Goal: Information Seeking & Learning: Learn about a topic

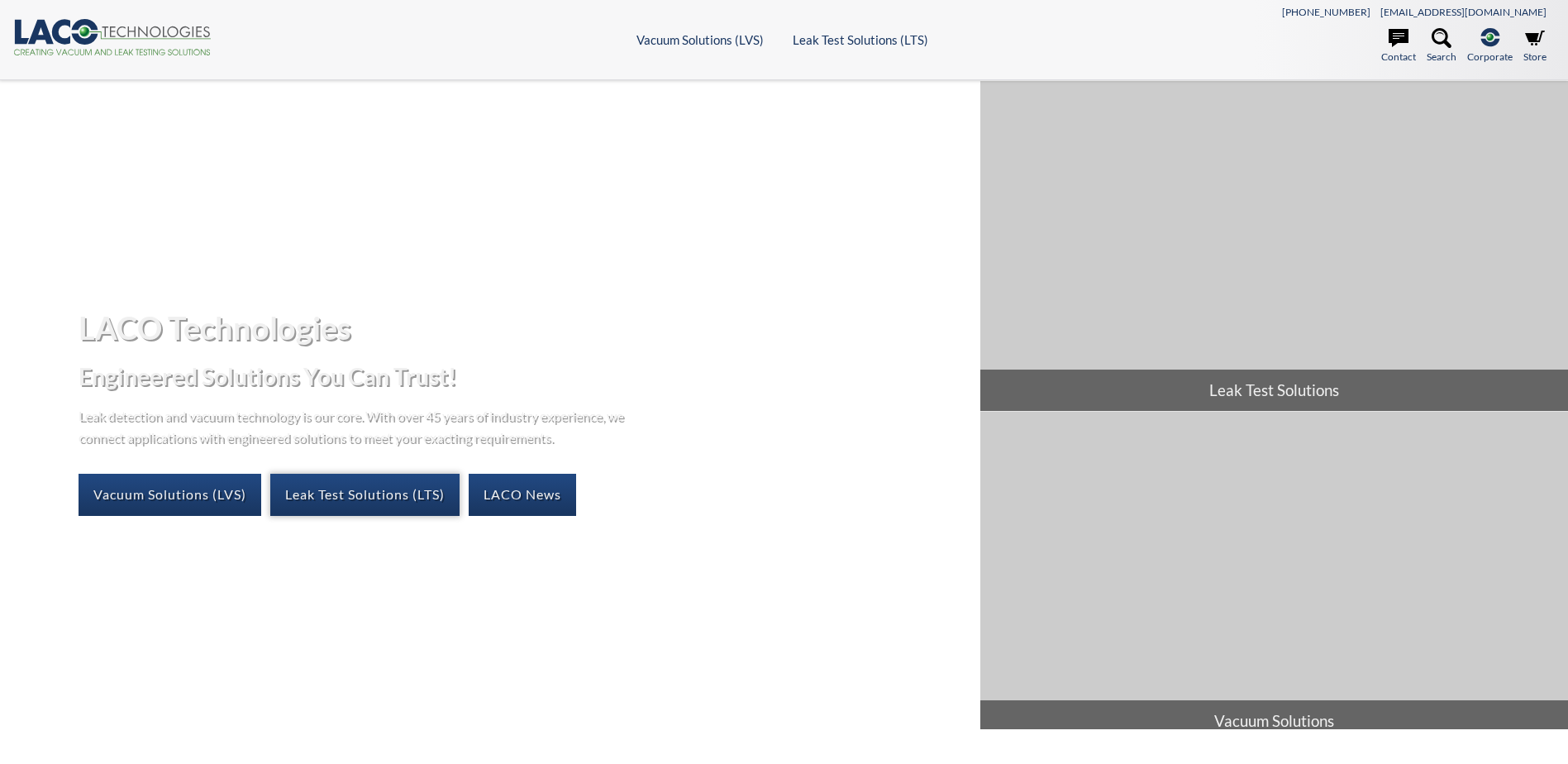
click at [430, 498] on link "Leak Test Solutions (LTS)" at bounding box center [364, 495] width 189 height 42
select select "Language Translate Widget"
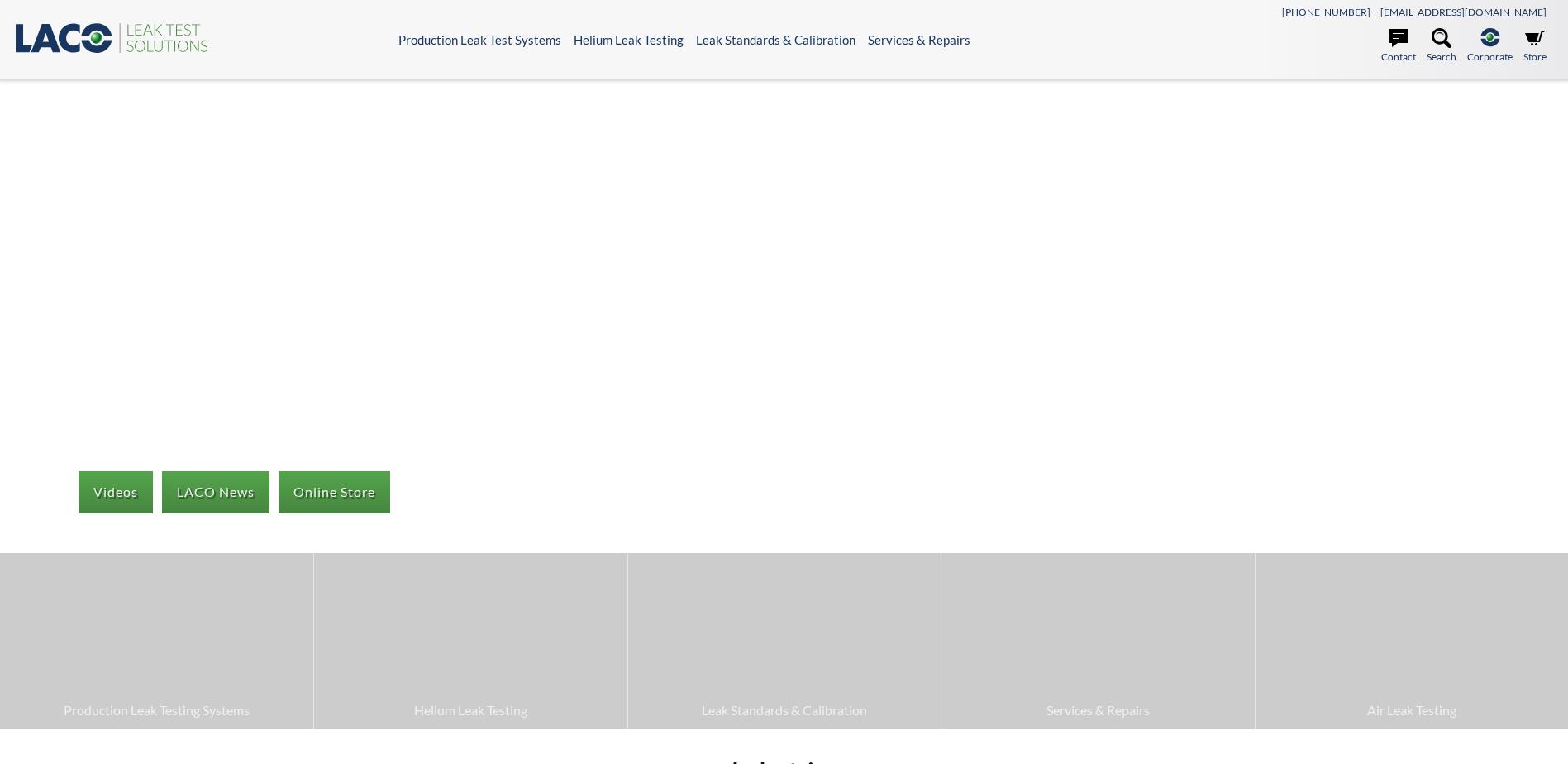
select select "Language Translate Widget"
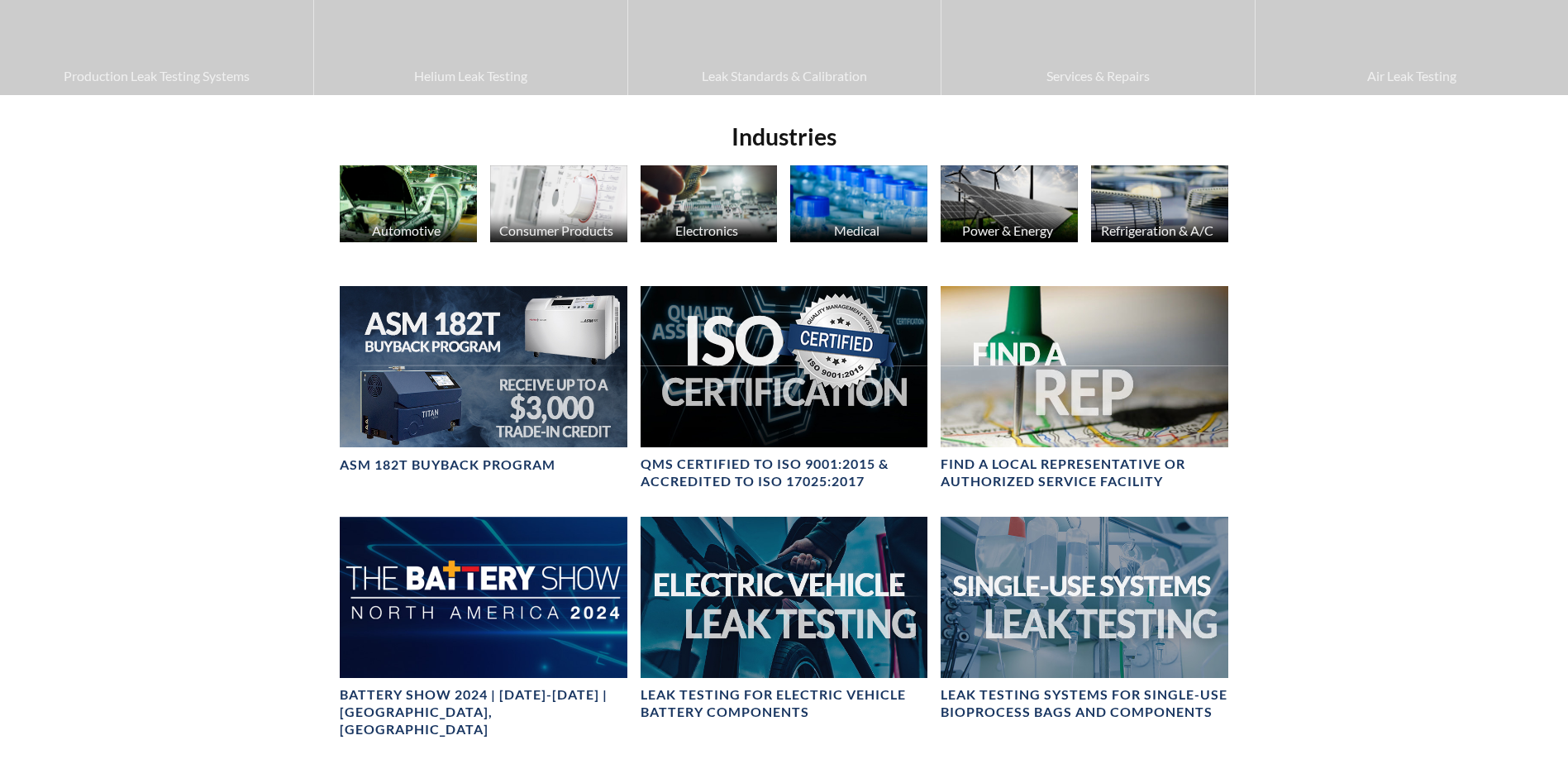
scroll to position [661, 0]
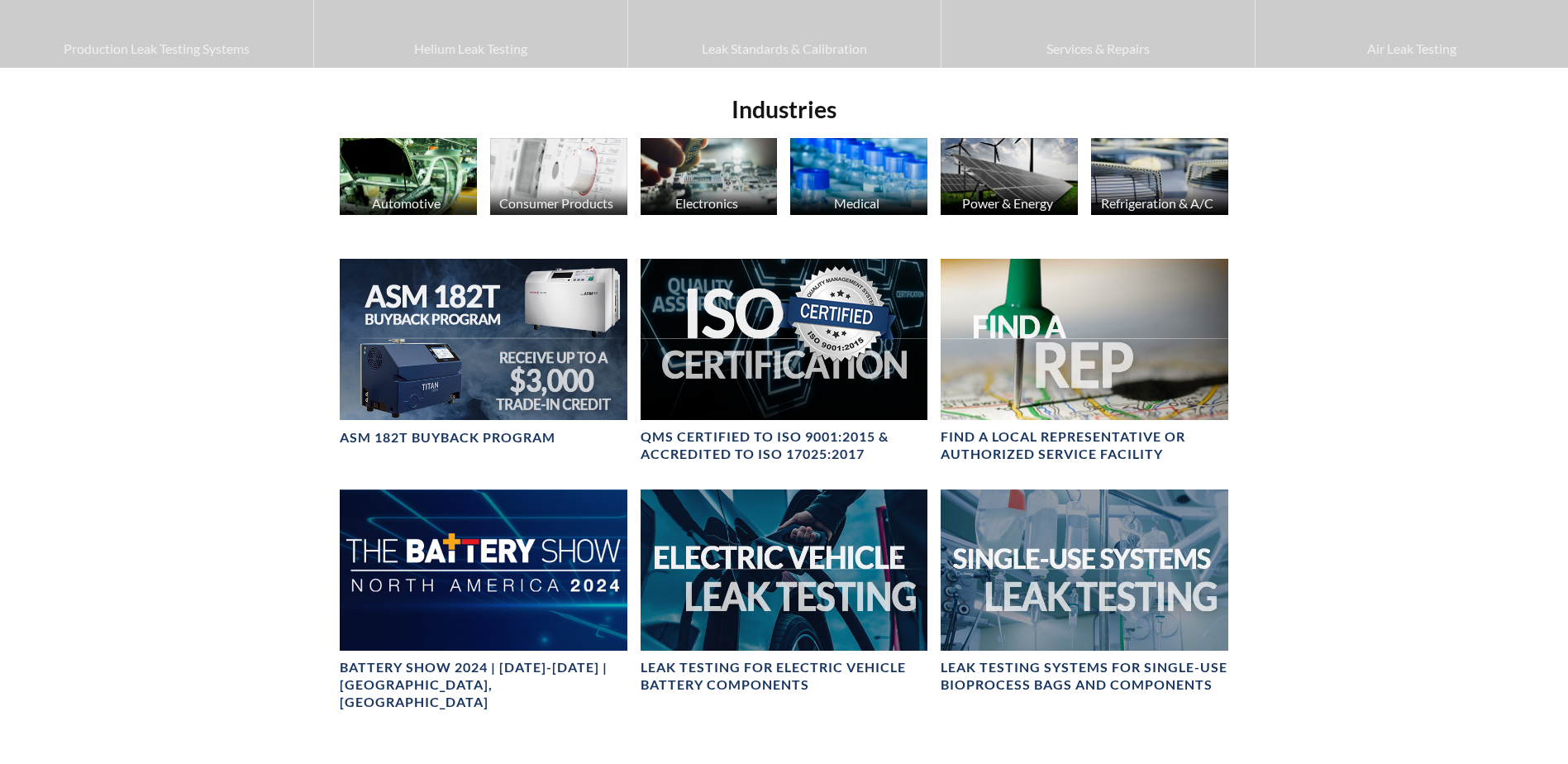
click at [454, 186] on img at bounding box center [408, 176] width 137 height 77
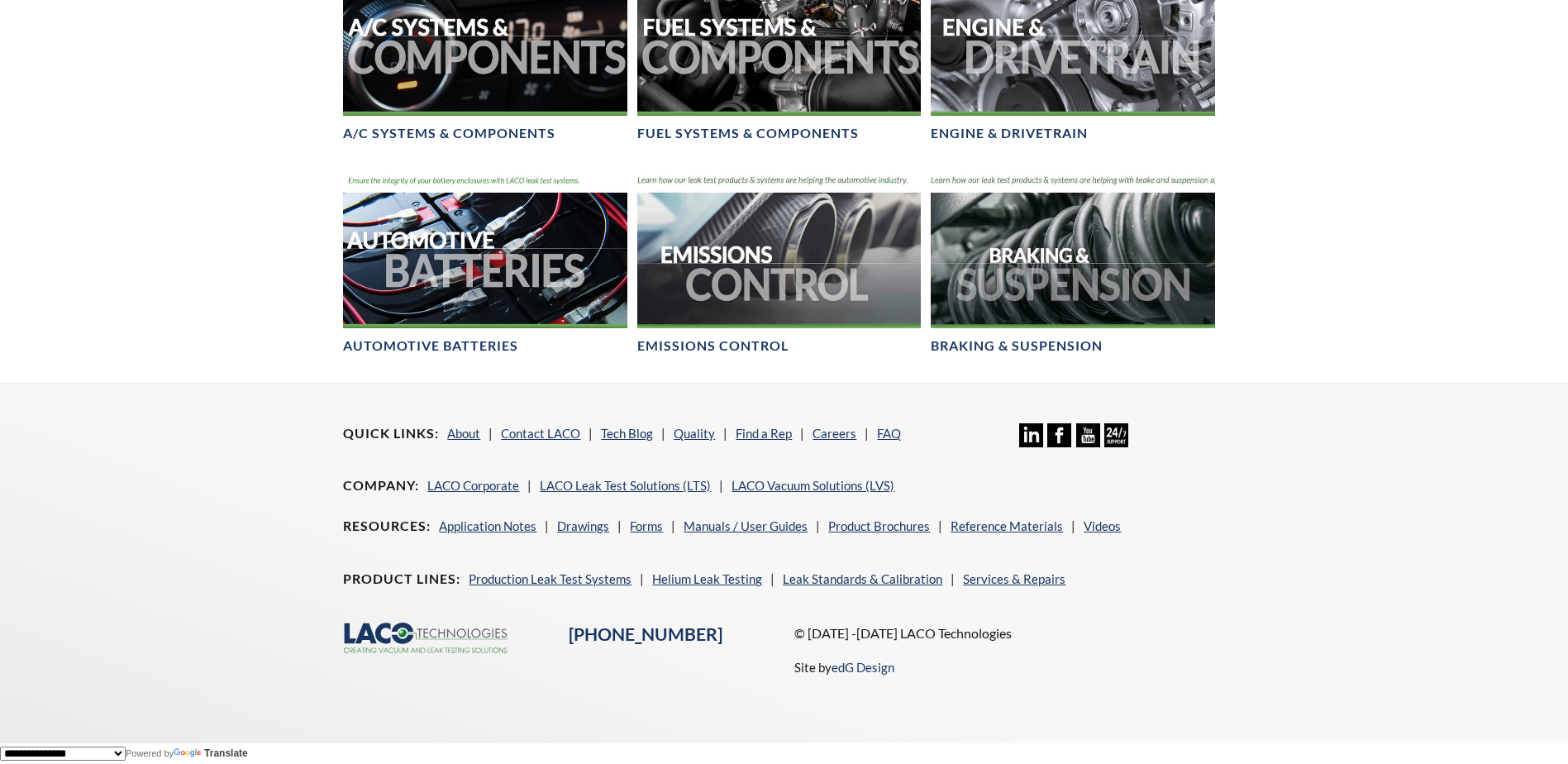
scroll to position [806, 0]
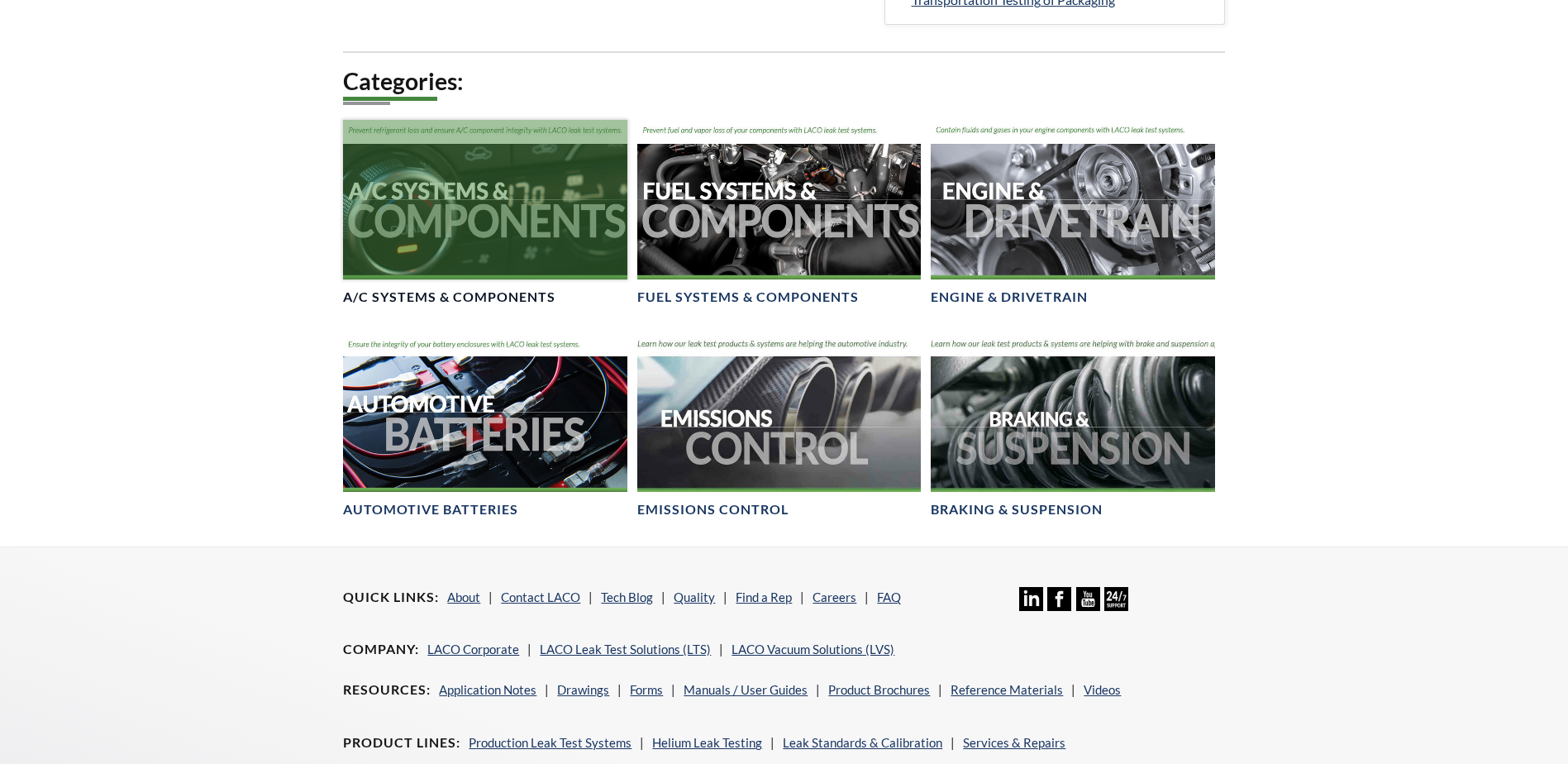
click at [610, 265] on div at bounding box center [484, 199] width 284 height 159
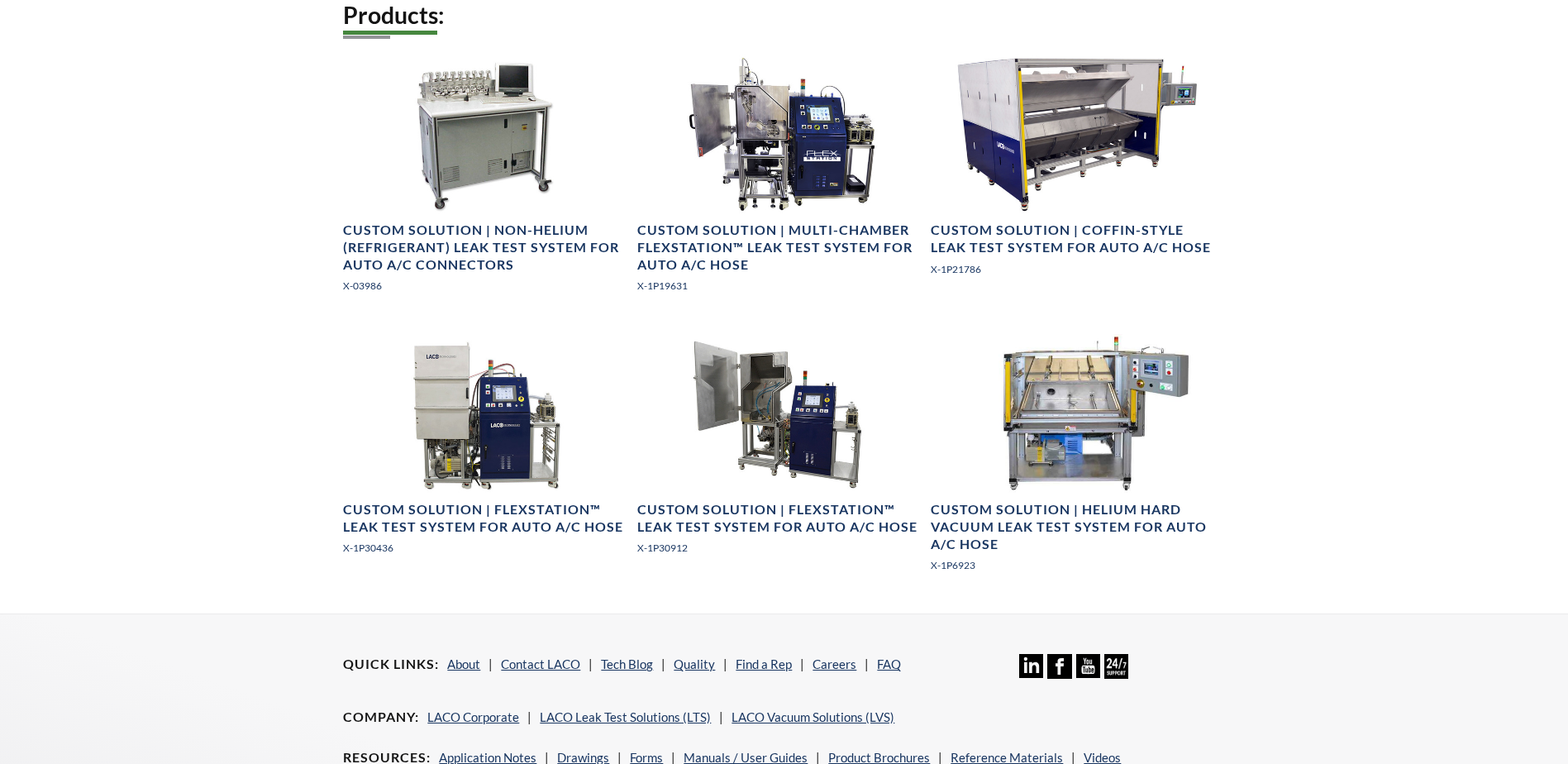
scroll to position [1240, 0]
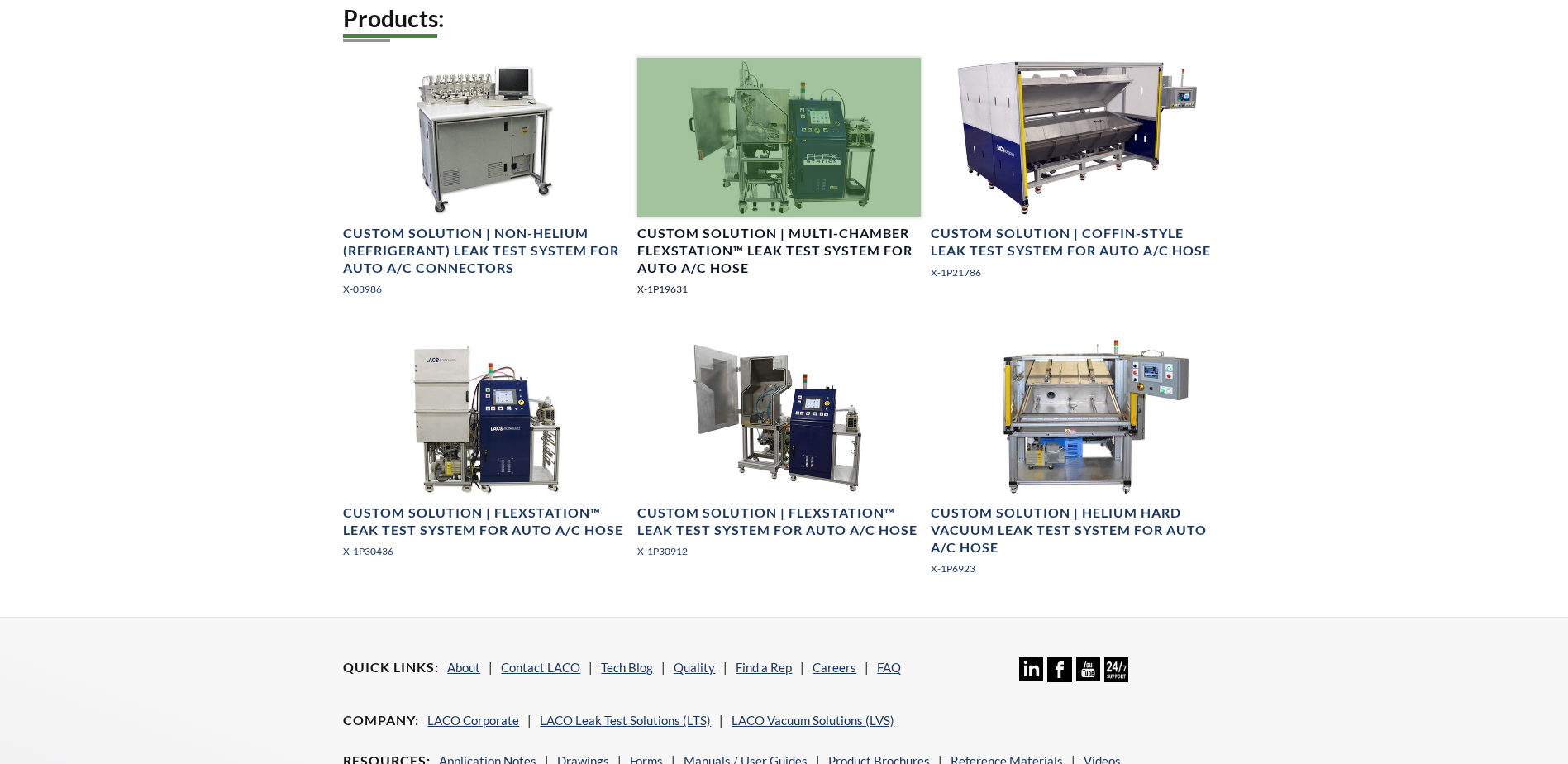
click at [800, 150] on div at bounding box center [779, 137] width 284 height 159
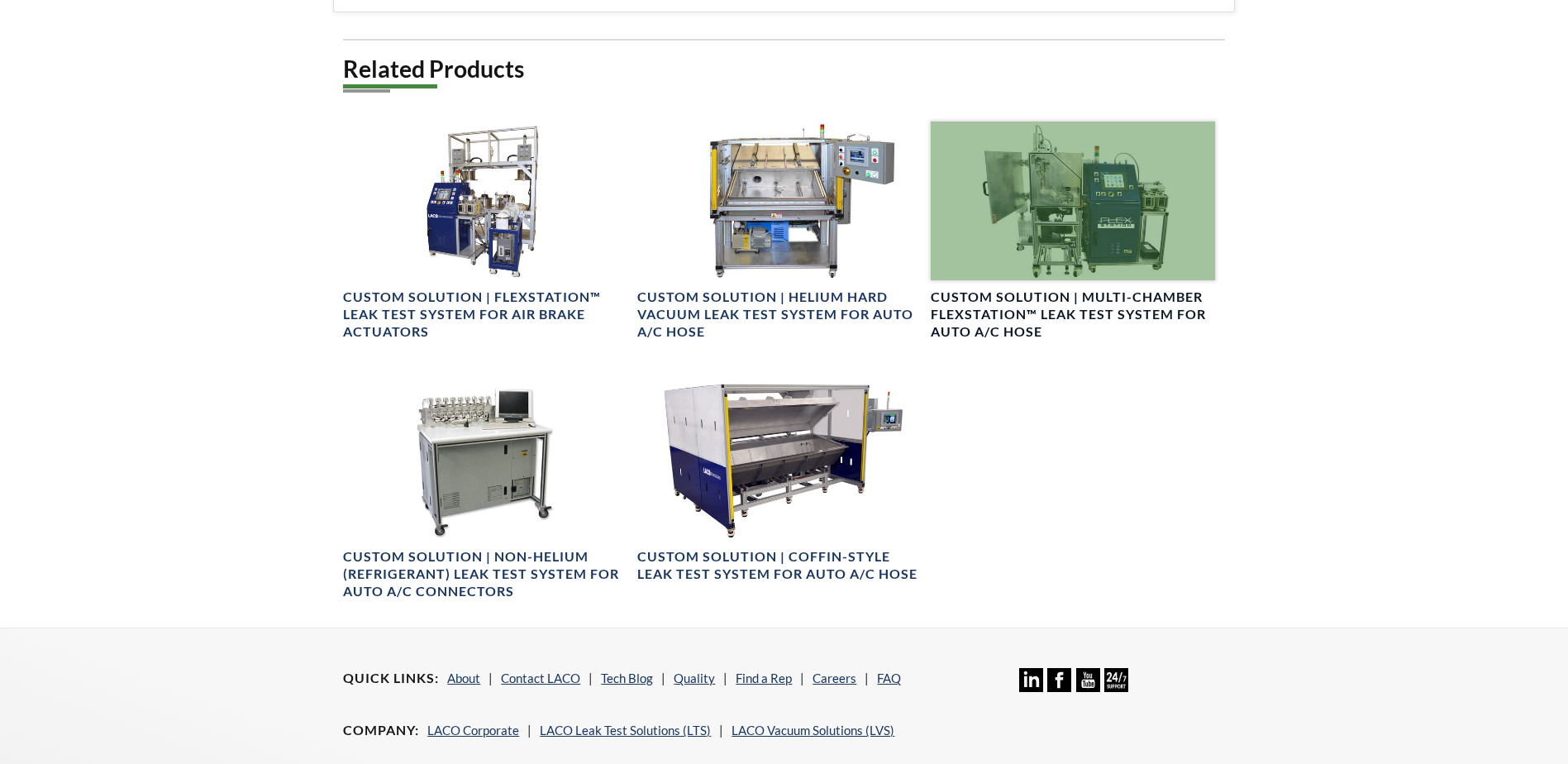
scroll to position [944, 0]
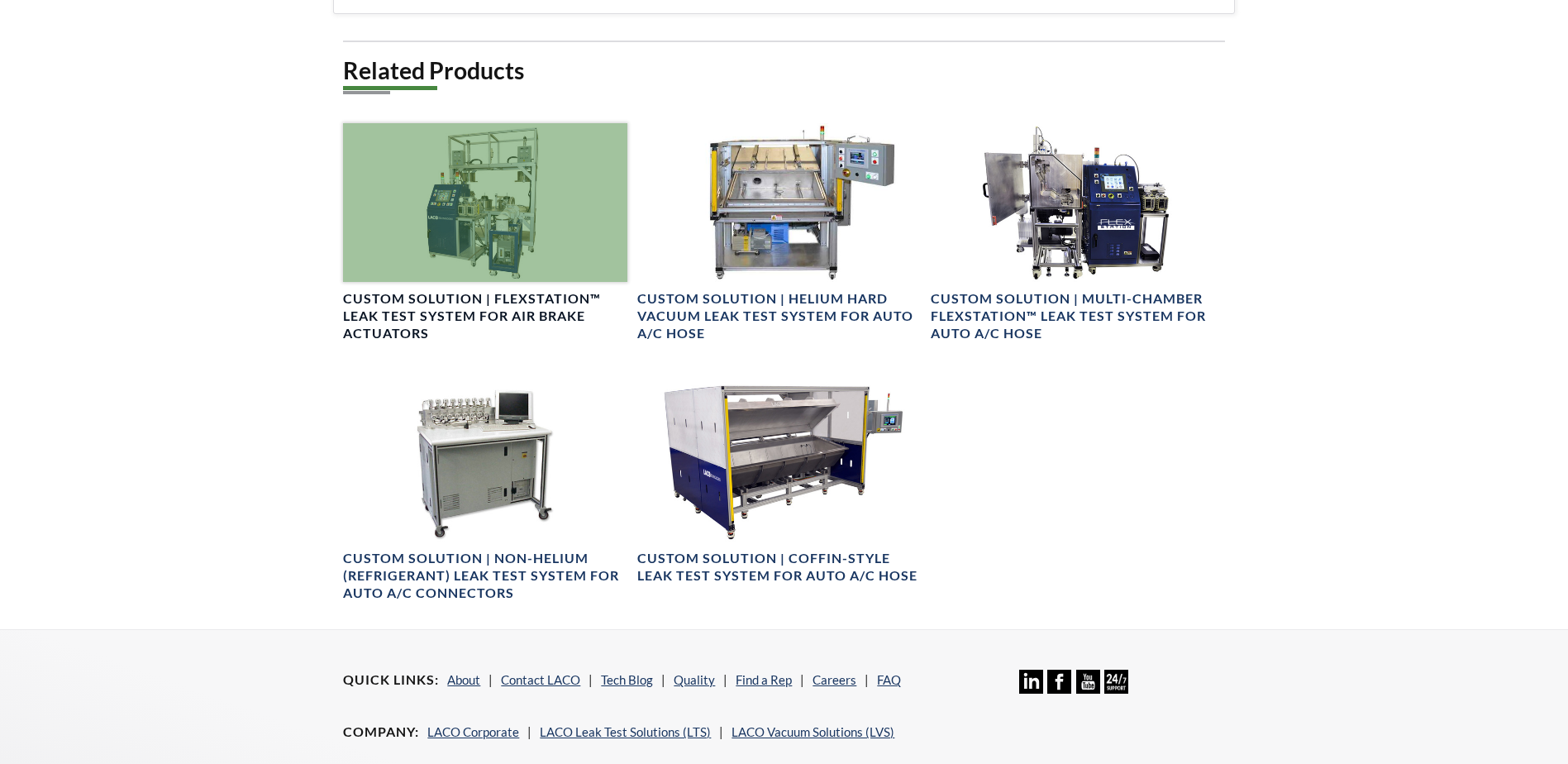
click at [513, 244] on div at bounding box center [484, 203] width 284 height 159
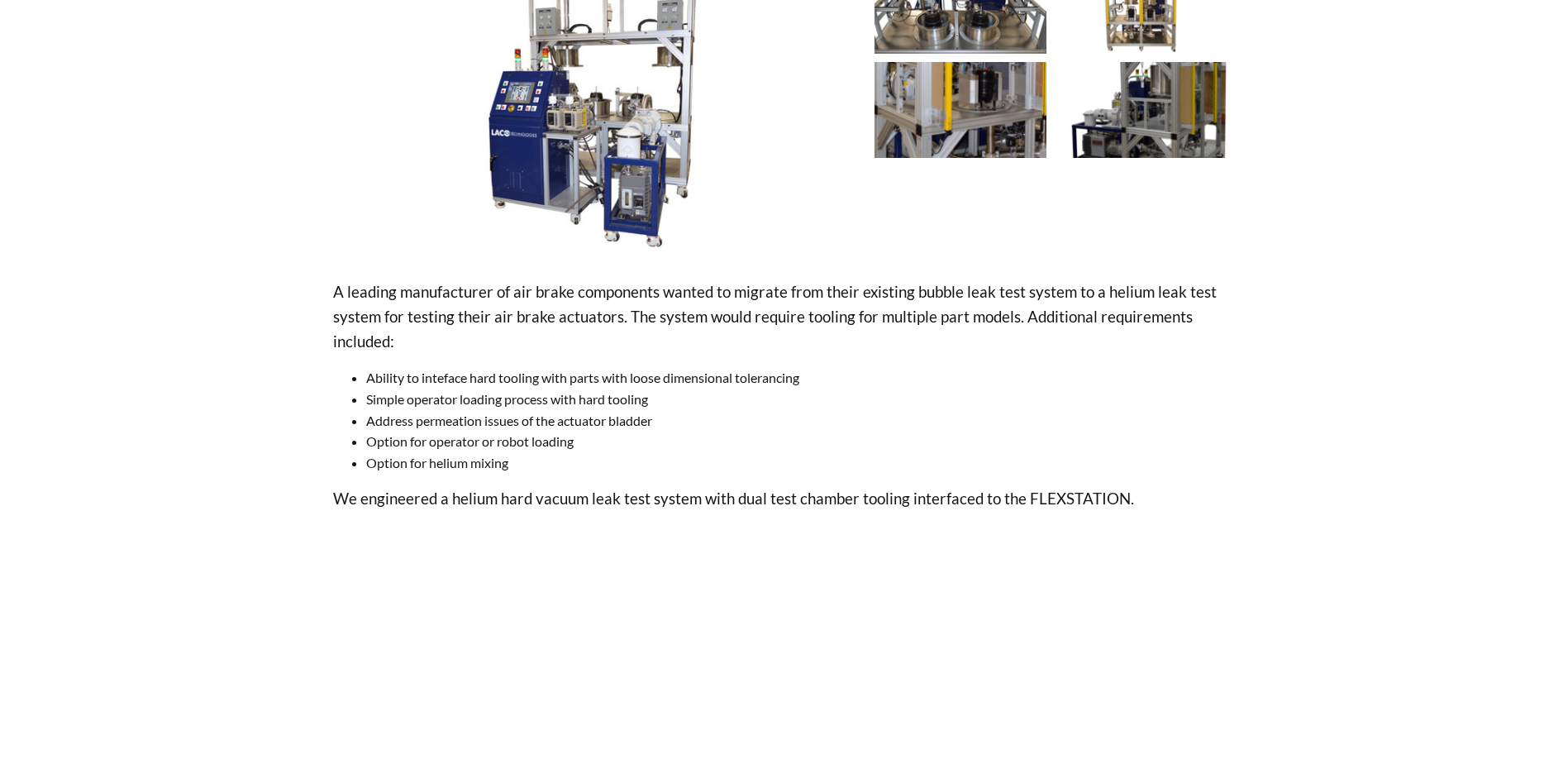
scroll to position [413, 0]
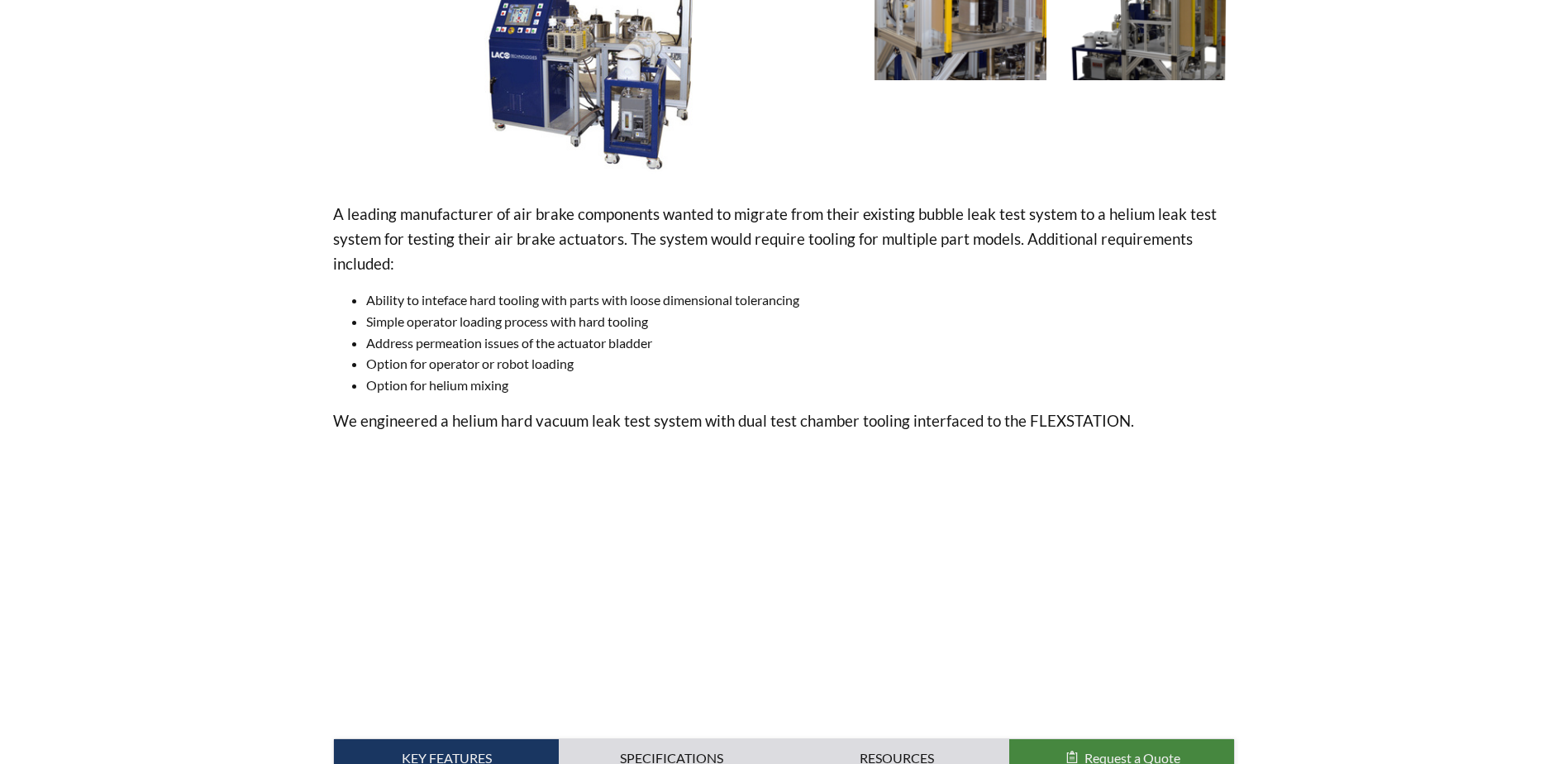
select select "Language Translate Widget"
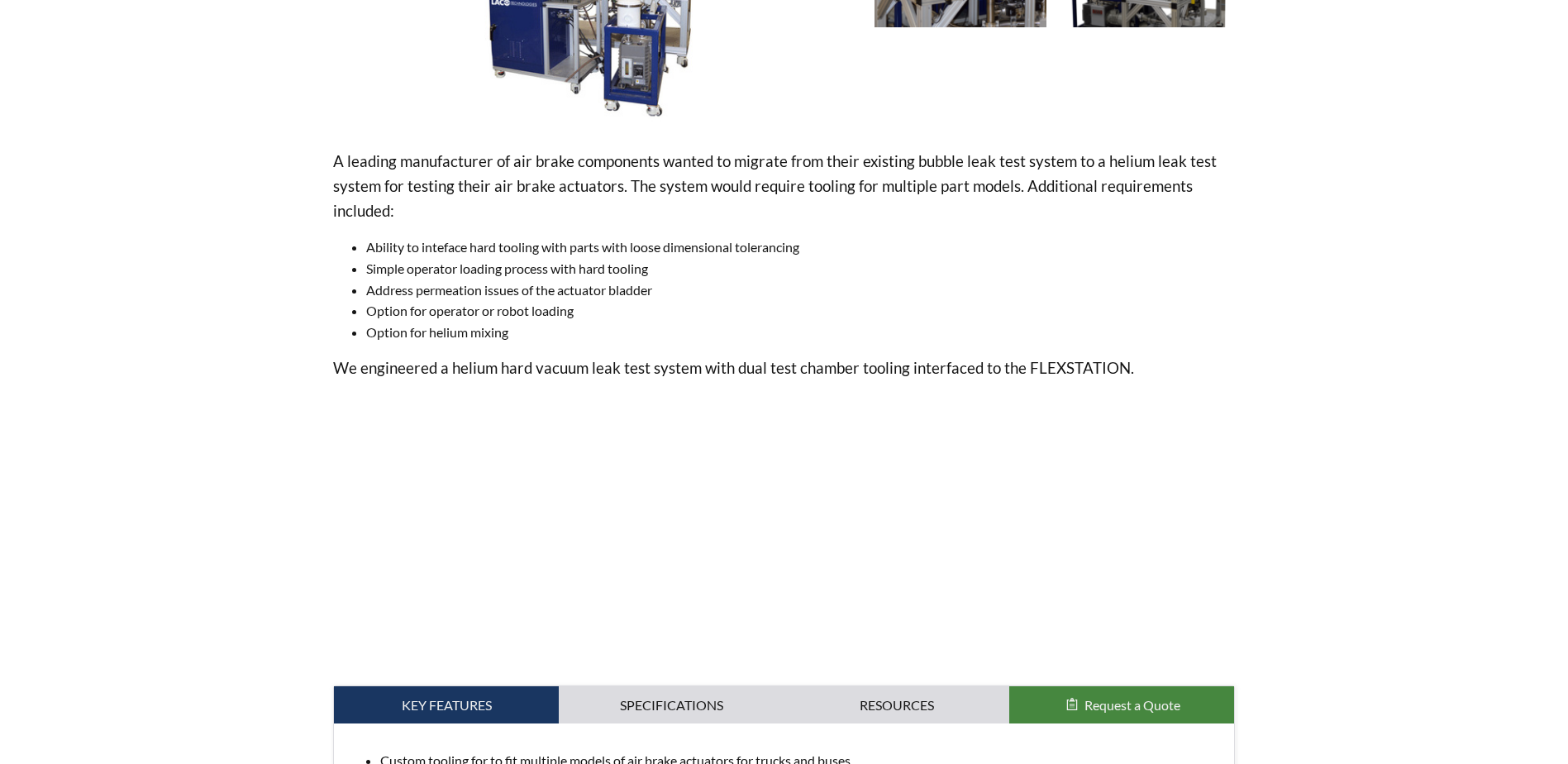
scroll to position [496, 0]
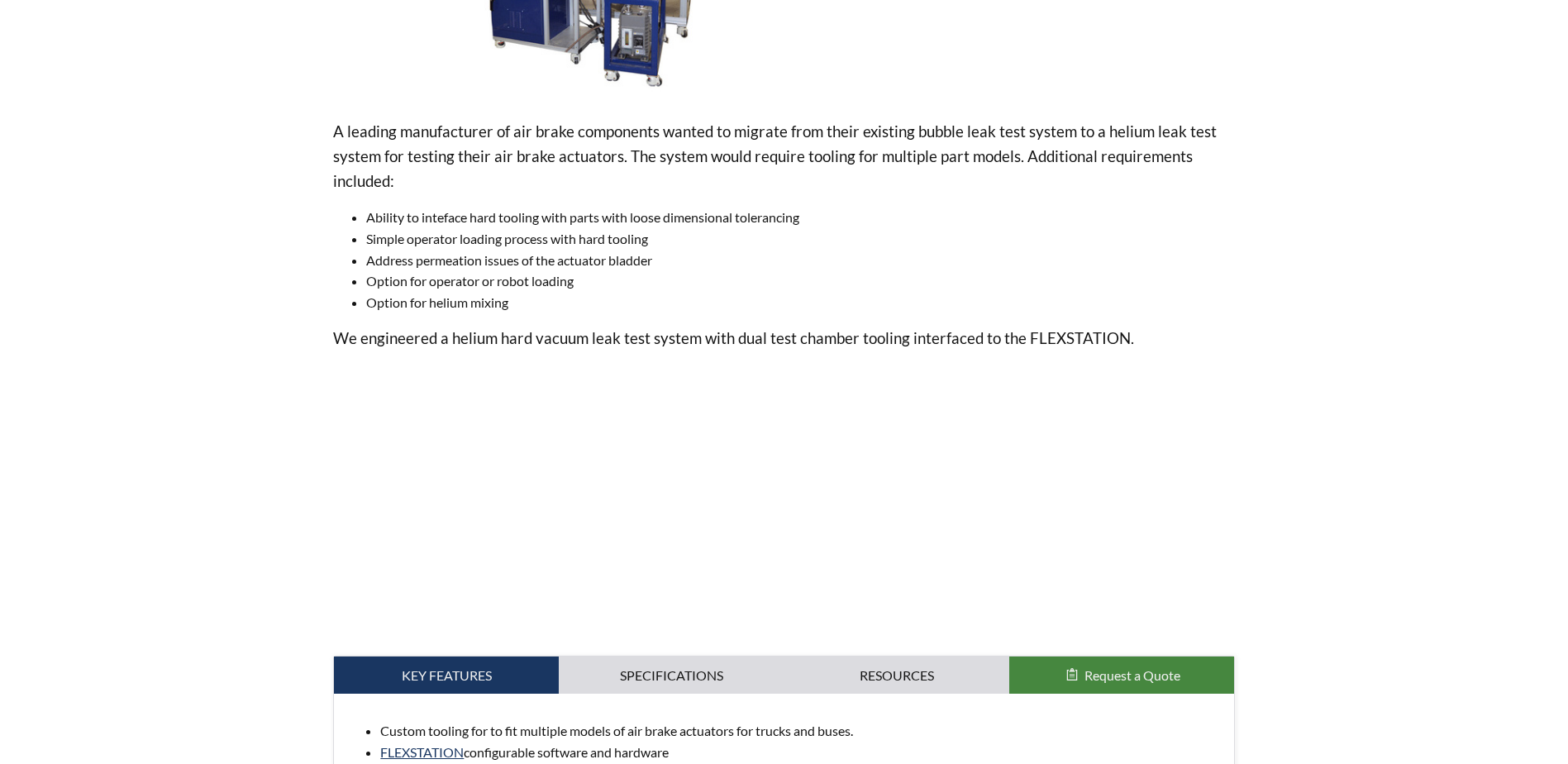
click at [1291, 459] on div "Custom Solution | FLEXSTATION™ Leak Test System for Air Brake Actuators Part Nu…" at bounding box center [784, 395] width 1057 height 1500
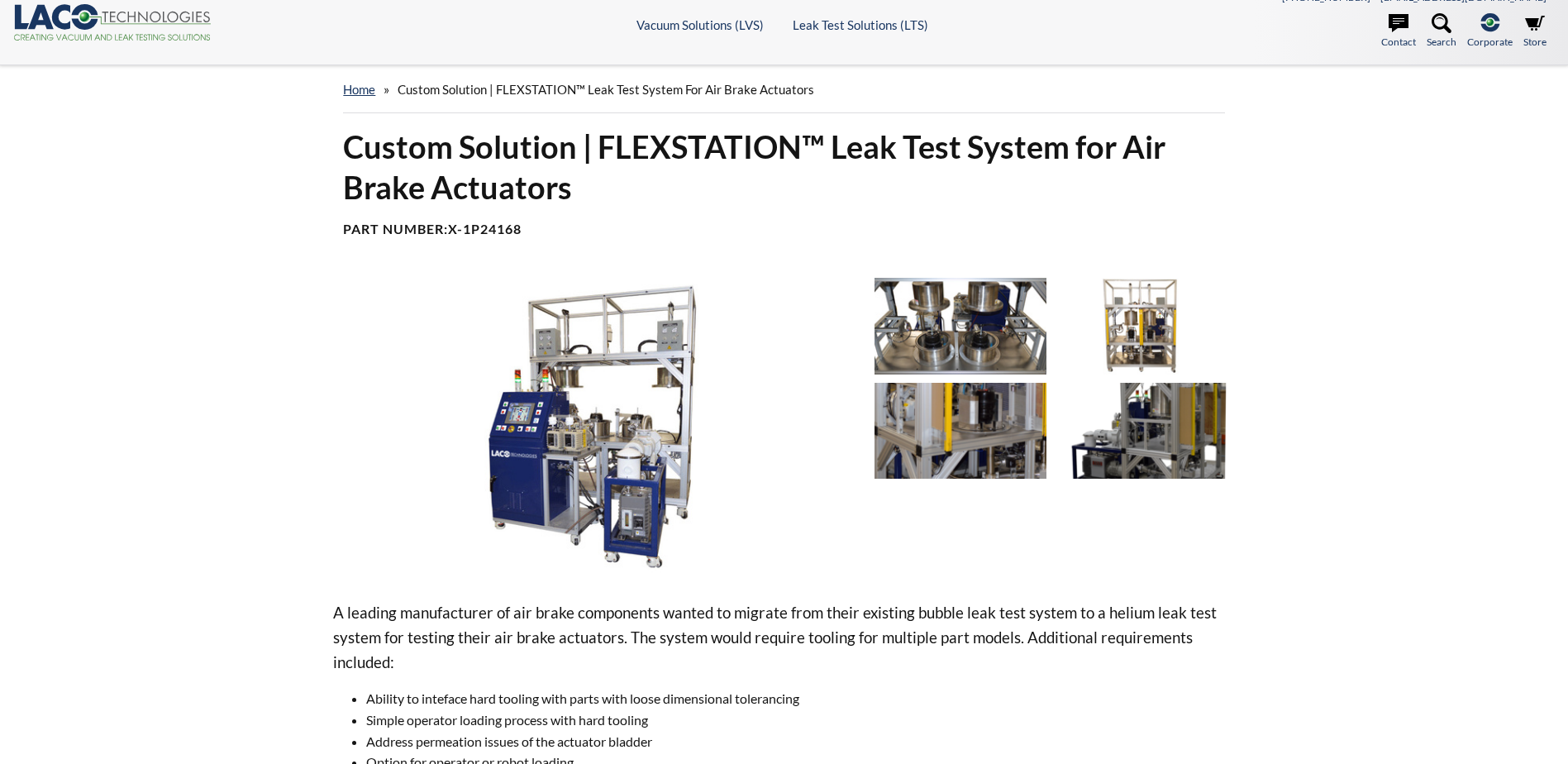
scroll to position [0, 0]
